Goal: Information Seeking & Learning: Learn about a topic

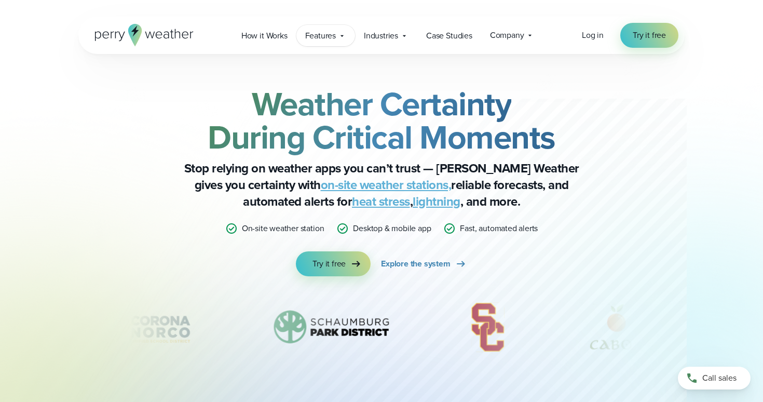
click at [313, 29] on div "Features Explore All Features Explore Perry Weather's on-site weather hardware …" at bounding box center [325, 35] width 59 height 21
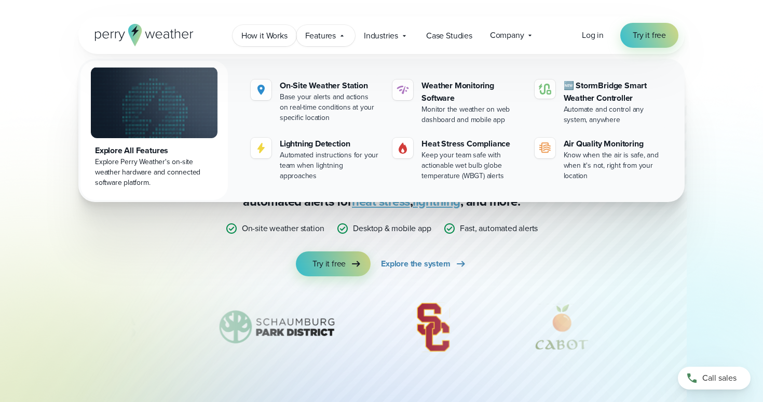
click at [278, 31] on span "How it Works" at bounding box center [264, 36] width 46 height 12
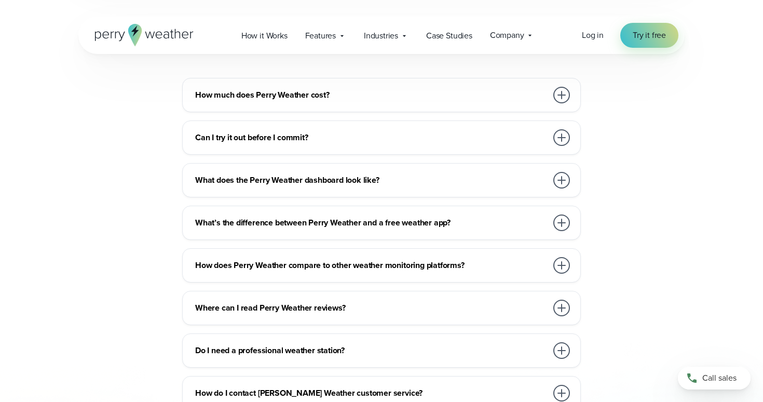
scroll to position [2309, 0]
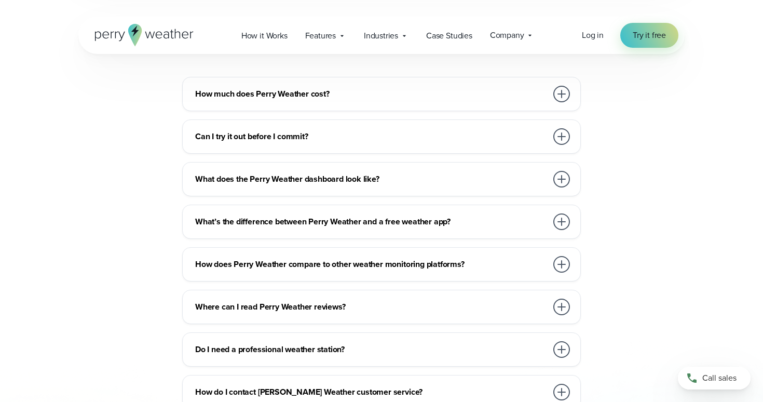
click at [335, 167] on div "What does the Perry Weather dashboard look like? We pride ourselves on our seam…" at bounding box center [381, 179] width 399 height 34
click at [342, 173] on h3 "What does the Perry Weather dashboard look like?" at bounding box center [371, 179] width 352 height 12
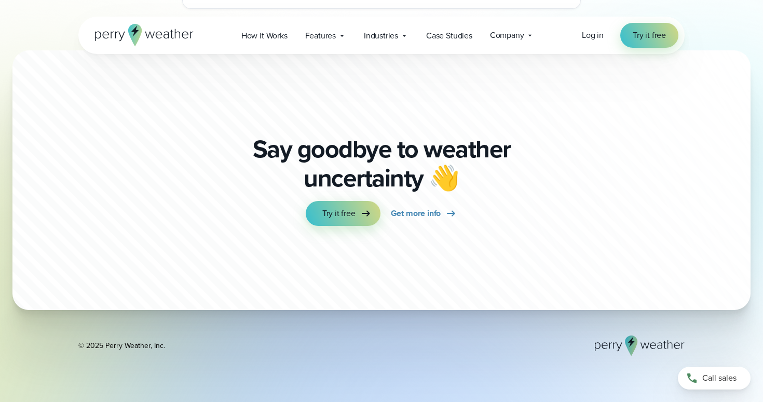
scroll to position [2977, 0]
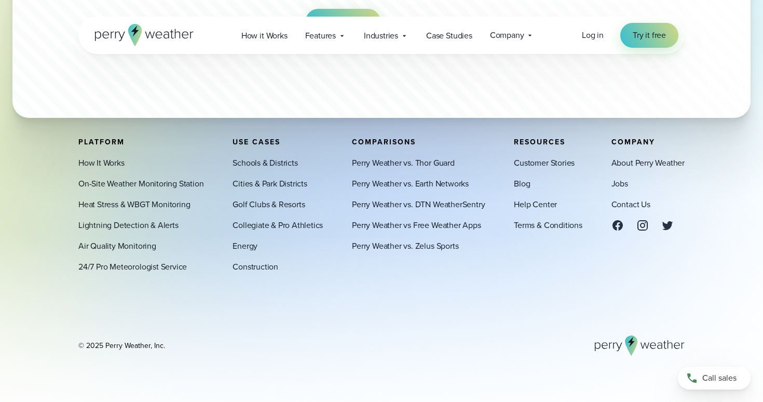
click at [639, 228] on icon at bounding box center [642, 225] width 12 height 12
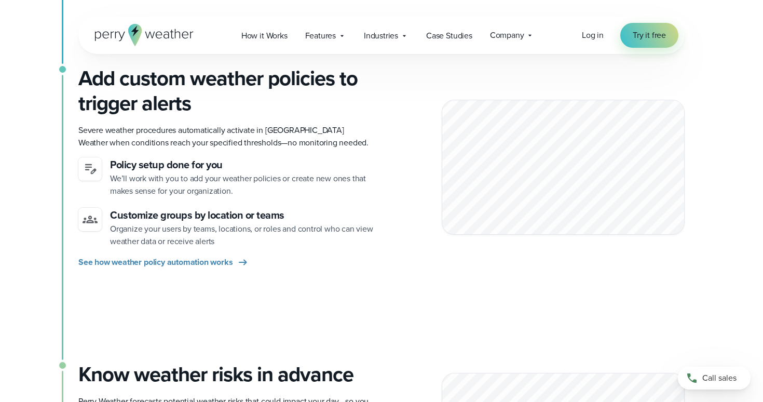
scroll to position [367, 0]
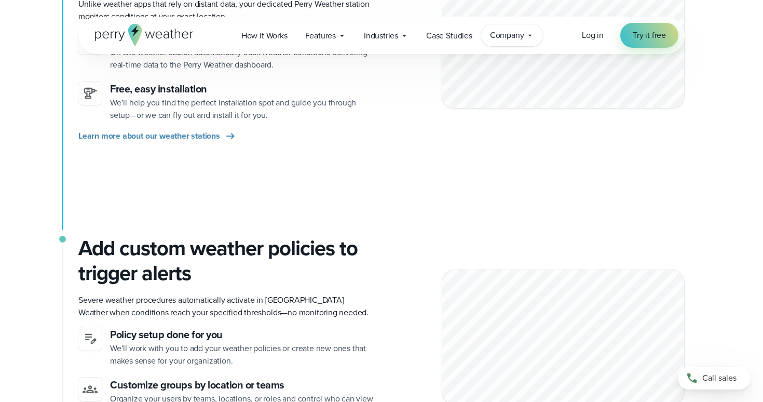
click at [495, 26] on div "Company Contact Us Reach out to us for sales or support questions" at bounding box center [512, 35] width 62 height 22
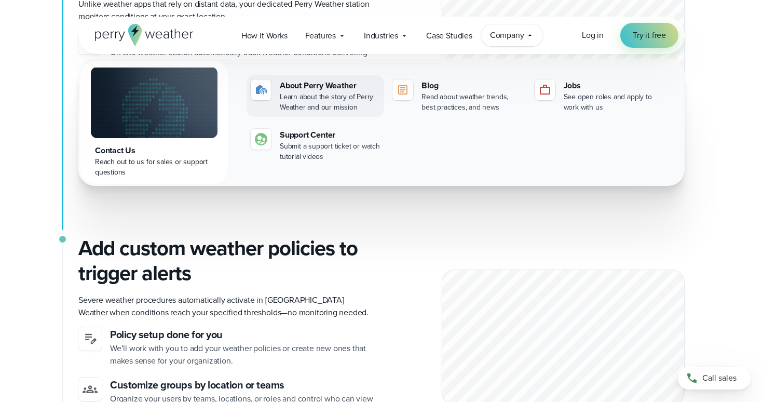
click at [347, 106] on div "Learn about the story of Perry Weather and our mission" at bounding box center [330, 102] width 100 height 21
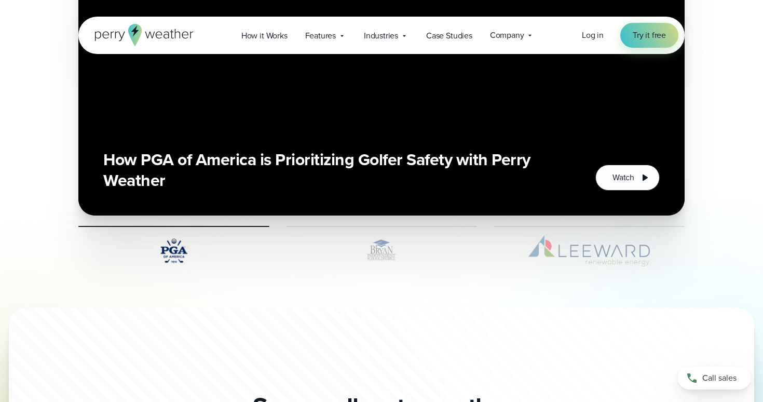
scroll to position [2477, 0]
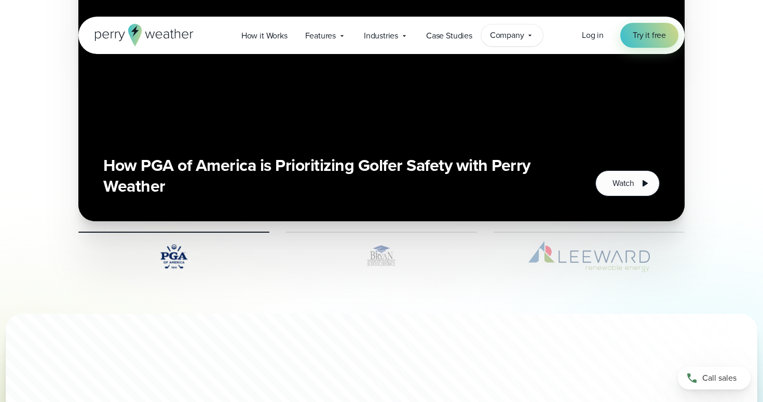
click at [520, 35] on span "Company" at bounding box center [507, 35] width 34 height 12
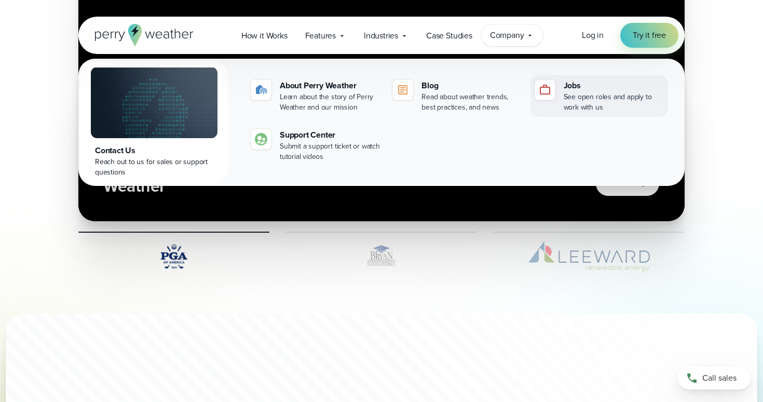
click at [575, 79] on link "Jobs See open roles and apply to work with us" at bounding box center [599, 96] width 138 height 42
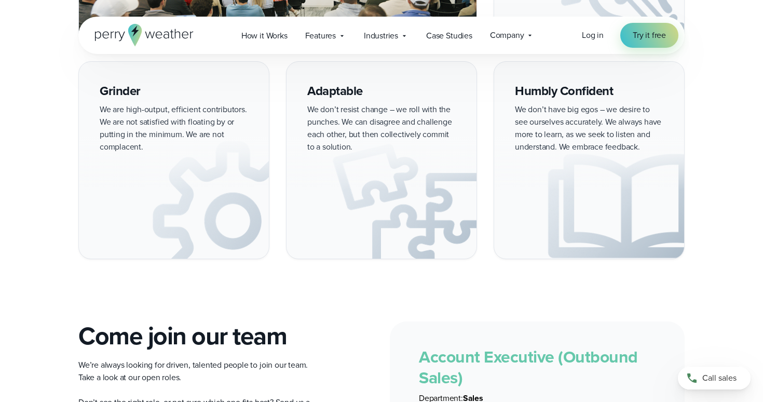
scroll to position [1607, 0]
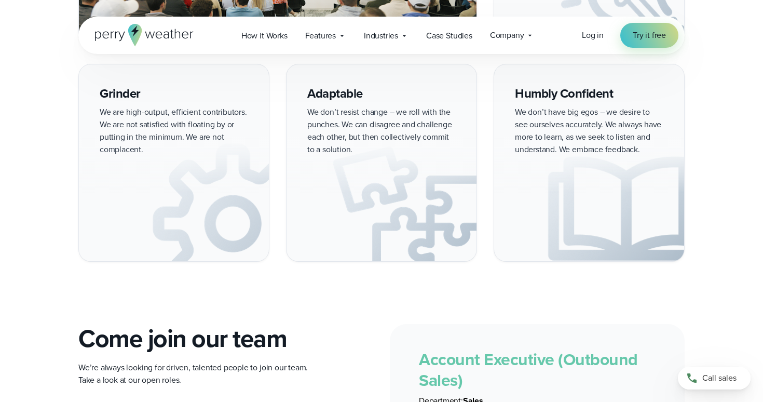
click at [174, 137] on img at bounding box center [174, 199] width 190 height 124
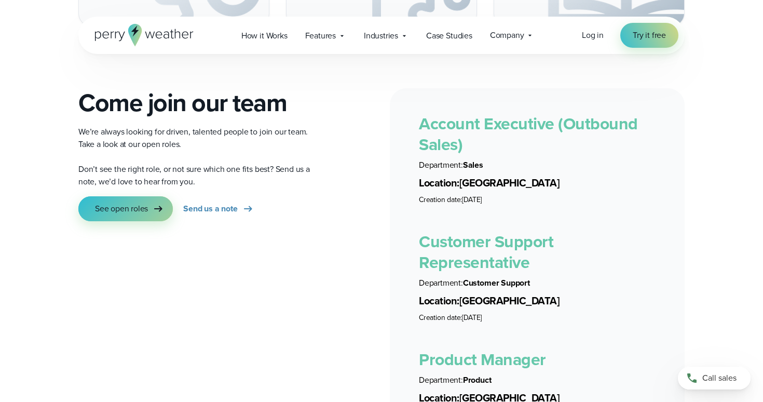
scroll to position [1840, 0]
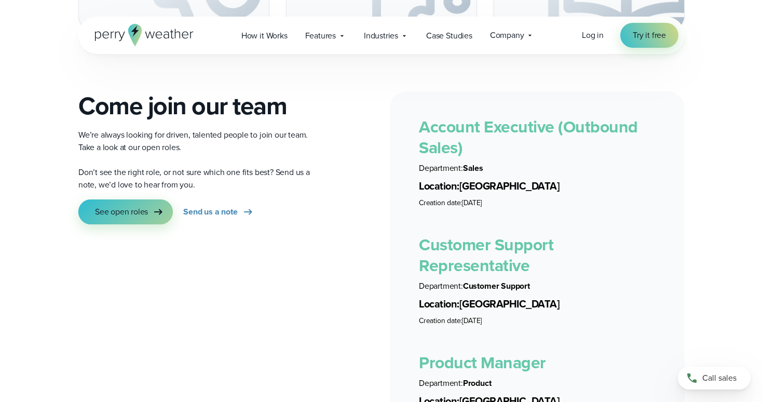
click at [156, 206] on icon at bounding box center [158, 212] width 12 height 12
